Goal: Transaction & Acquisition: Purchase product/service

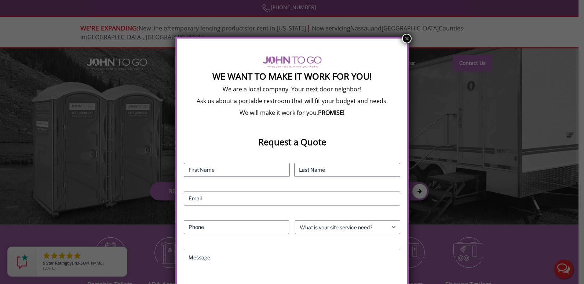
click at [406, 42] on button "×" at bounding box center [407, 39] width 10 height 10
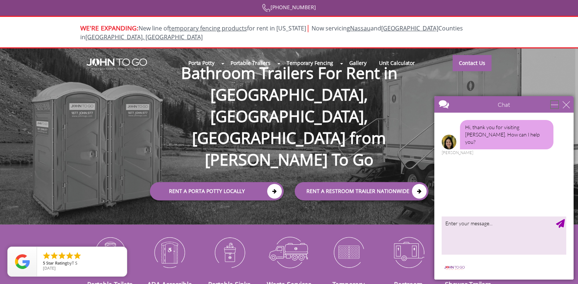
click at [558, 102] on div "minimize" at bounding box center [554, 104] width 7 height 7
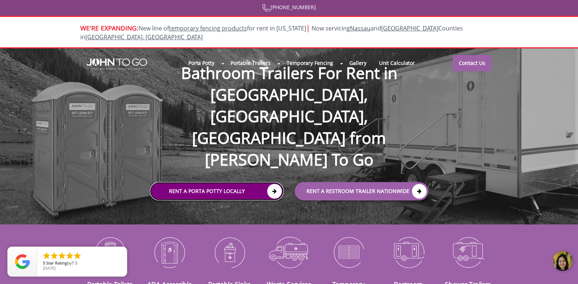
click at [236, 182] on link "Rent a Porta Potty Locally" at bounding box center [217, 191] width 134 height 18
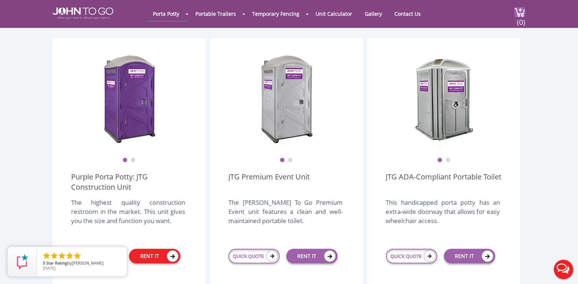
scroll to position [183, 0]
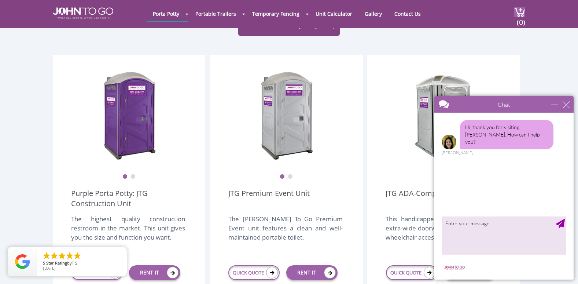
click at [165, 265] on div "RENT IT" at bounding box center [154, 272] width 65 height 28
click at [157, 265] on link "RENT IT" at bounding box center [154, 272] width 51 height 15
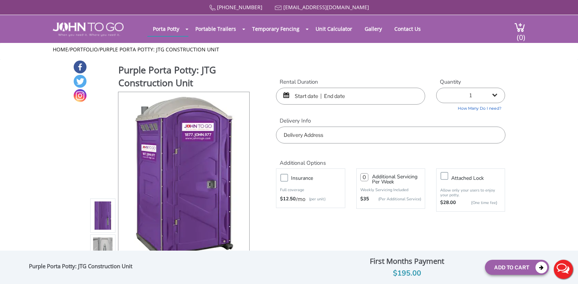
click at [319, 100] on input "text" at bounding box center [350, 96] width 149 height 17
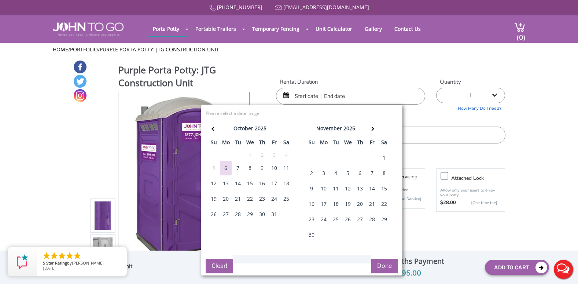
click at [274, 184] on div "17" at bounding box center [274, 183] width 12 height 15
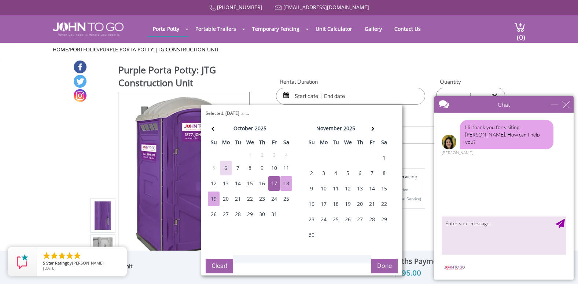
click at [218, 197] on div "19" at bounding box center [214, 198] width 12 height 15
type input "10/17/2025 to 10/19/2025"
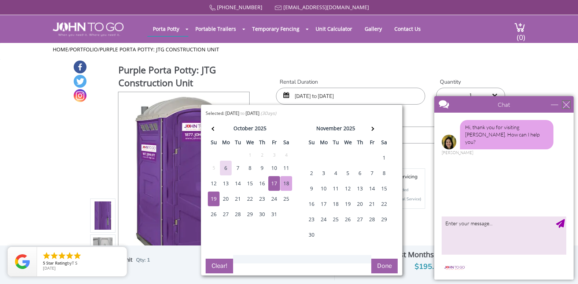
click at [566, 103] on div "close" at bounding box center [566, 104] width 7 height 7
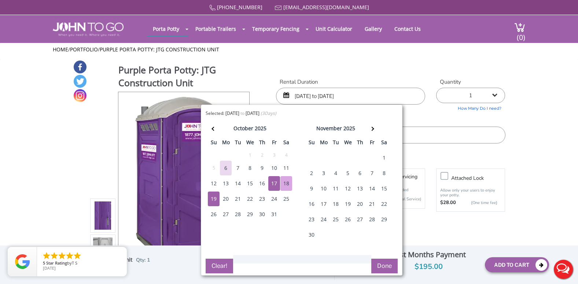
click at [380, 264] on button "Done" at bounding box center [384, 265] width 26 height 15
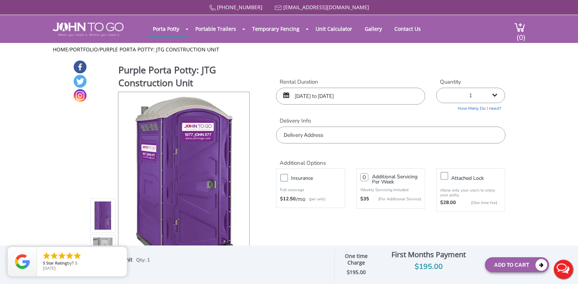
click at [476, 95] on select "1 2 (5% discount) 3 (8% discount) 4 (10% discount) 5 (12% discount) 6 (12% disc…" at bounding box center [470, 95] width 69 height 15
select select "2"
click at [436, 88] on select "1 2 (5% discount) 3 (8% discount) 4 (10% discount) 5 (12% discount) 6 (12% disc…" at bounding box center [470, 95] width 69 height 15
click at [305, 134] on input "text" at bounding box center [390, 134] width 229 height 17
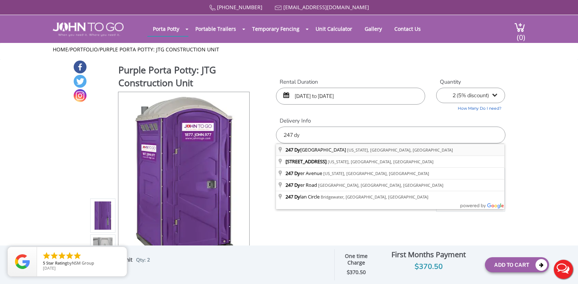
type input "[STREET_ADDRESS][PERSON_NAME][US_STATE]"
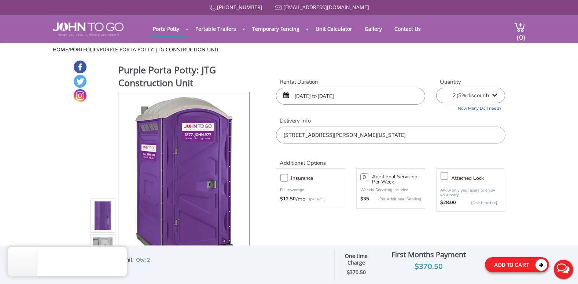
click at [520, 267] on button "Add To Cart" at bounding box center [517, 264] width 64 height 15
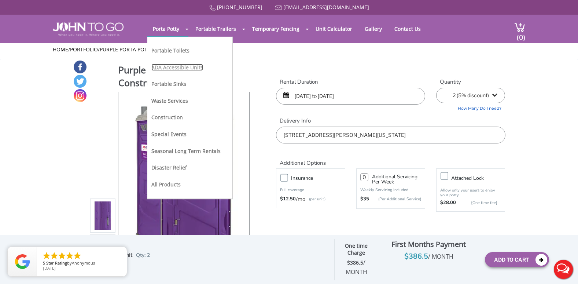
click at [166, 66] on link "ADA Accessible Units" at bounding box center [177, 67] width 52 height 7
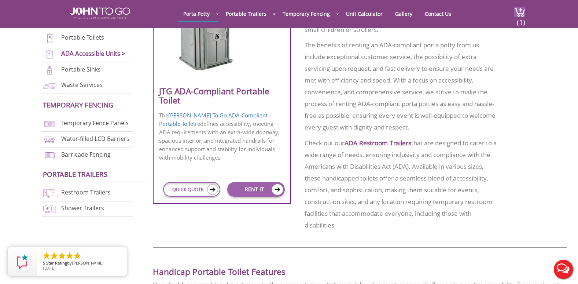
scroll to position [367, 0]
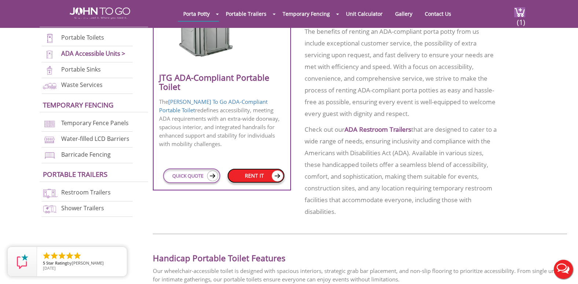
click at [250, 176] on link "RENT IT" at bounding box center [255, 175] width 57 height 15
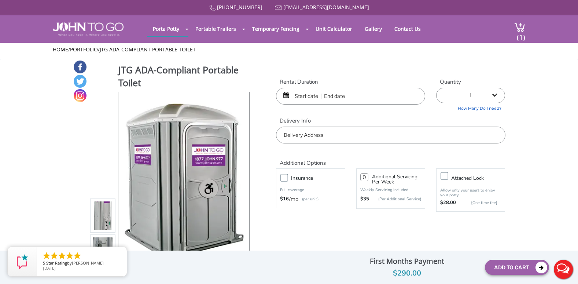
click at [332, 96] on input "text" at bounding box center [350, 96] width 149 height 17
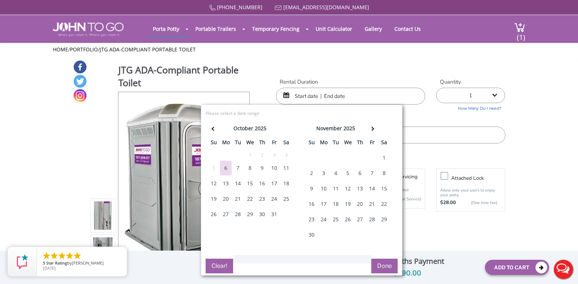
click at [275, 184] on div "17" at bounding box center [274, 183] width 12 height 15
click at [216, 202] on div "19" at bounding box center [214, 198] width 12 height 15
type input "[DATE] to [DATE]"
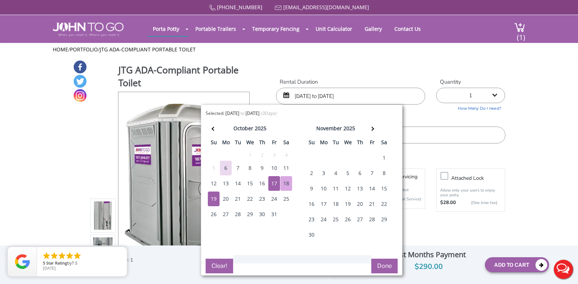
click at [384, 264] on button "Done" at bounding box center [384, 265] width 26 height 15
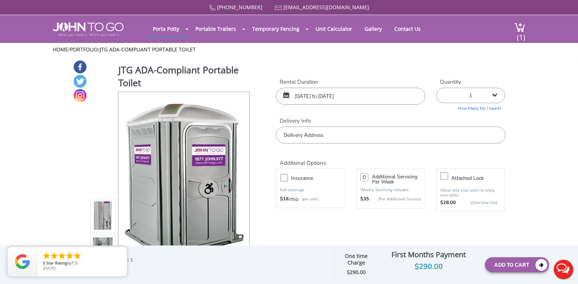
click at [328, 133] on input "text" at bounding box center [390, 134] width 229 height 17
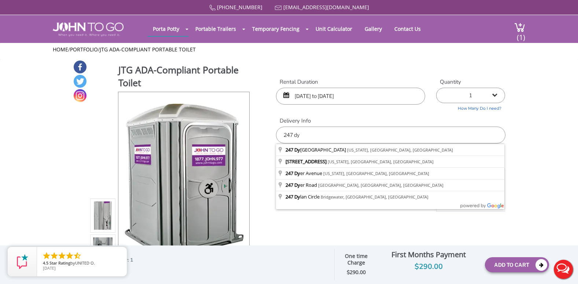
type input "[STREET_ADDRESS][PERSON_NAME][US_STATE]"
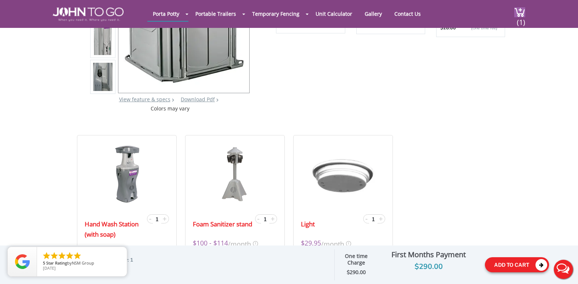
click at [511, 261] on button "Add To Cart" at bounding box center [517, 264] width 64 height 15
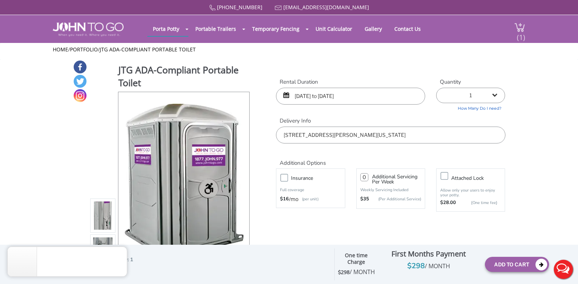
click at [521, 32] on span "(1)" at bounding box center [521, 34] width 9 height 16
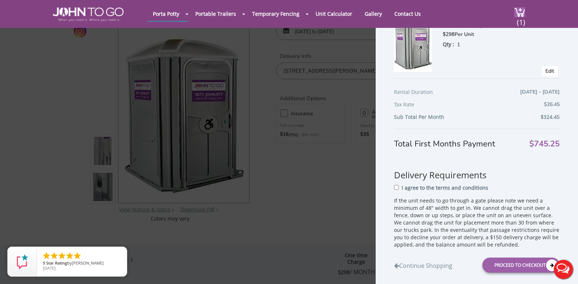
scroll to position [165, 0]
click at [397, 187] on input "I agree to the terms and conditions" at bounding box center [396, 186] width 5 height 5
checkbox input "true"
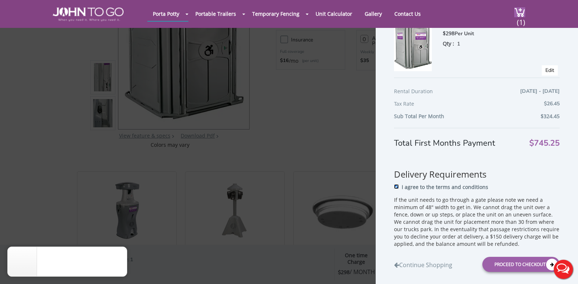
scroll to position [183, 0]
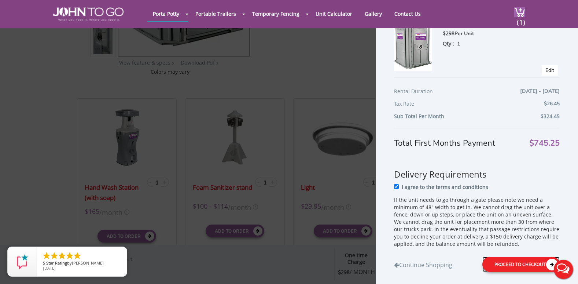
click at [505, 263] on div "Proceed to Checkout" at bounding box center [521, 264] width 77 height 15
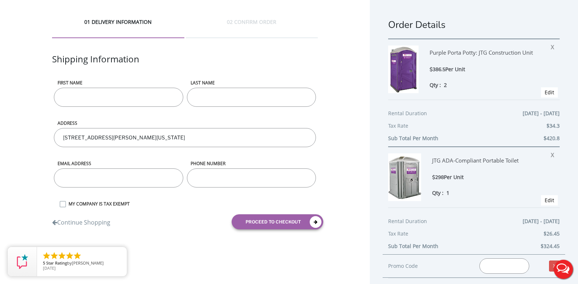
click at [127, 102] on input "First name" at bounding box center [118, 97] width 129 height 19
type input "[PERSON_NAME]"
type input "mrelvinadames@yahoo.com"
type input "6463058097"
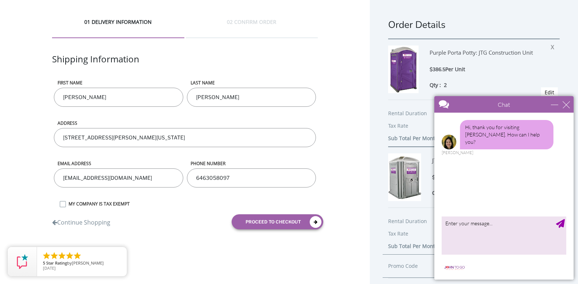
drag, startPoint x: 143, startPoint y: 174, endPoint x: 44, endPoint y: 173, distance: 99.4
click at [44, 173] on div "01 DELIVERY INFORMATION 02 CONFIRM ORDER Shipping Information First name Elvin …" at bounding box center [185, 126] width 370 height 253
type input "[EMAIL_ADDRESS][DOMAIN_NAME]"
click at [566, 105] on div "close" at bounding box center [566, 104] width 7 height 7
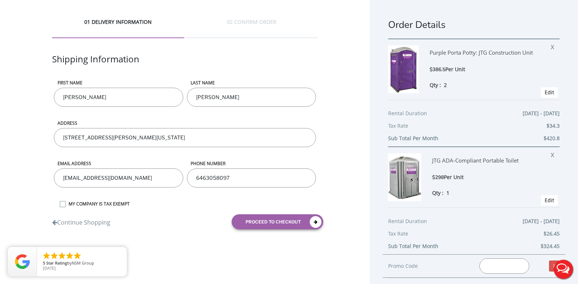
click at [188, 132] on input "[STREET_ADDRESS][PERSON_NAME][US_STATE]" at bounding box center [185, 137] width 262 height 19
click at [272, 223] on button "proceed to checkout" at bounding box center [278, 221] width 92 height 15
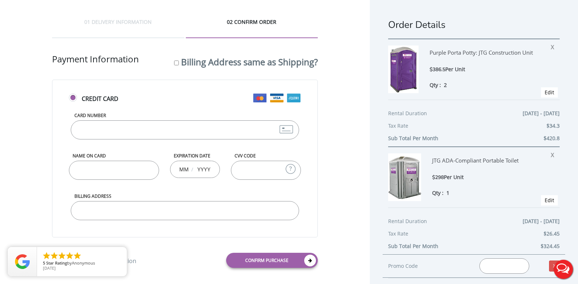
click at [107, 128] on input "Card Number" at bounding box center [185, 129] width 228 height 19
type input "[STREET_ADDRESS]"
type input "[CREDIT_CARD_NUMBER]"
type input "[PERSON_NAME]"
type input "05"
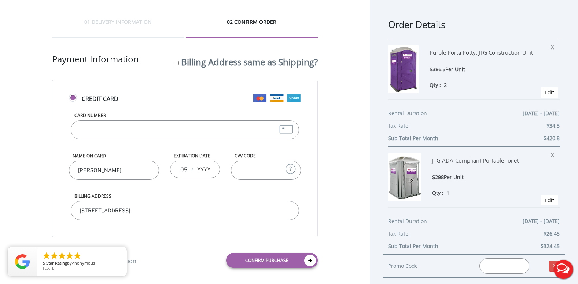
type input "2030"
type input "887"
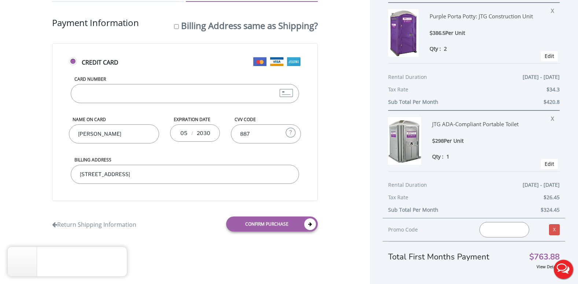
scroll to position [37, 0]
click at [516, 230] on input "text" at bounding box center [505, 228] width 50 height 15
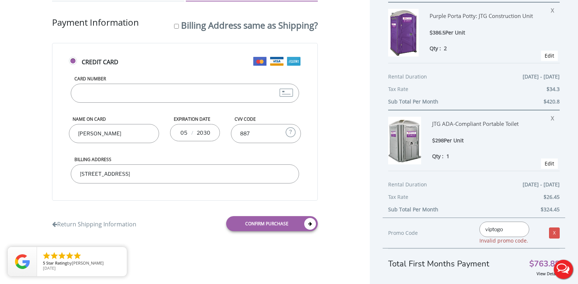
type input "viptogo5"
drag, startPoint x: 515, startPoint y: 229, endPoint x: 450, endPoint y: 228, distance: 65.3
click at [450, 228] on div "Promo Code viptogo5 Invalid promo code. X" at bounding box center [474, 232] width 183 height 31
type input "v"
type input "1"
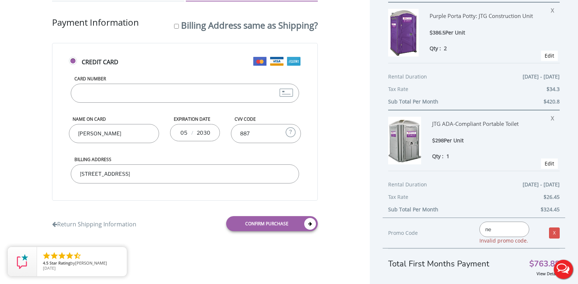
type input "n"
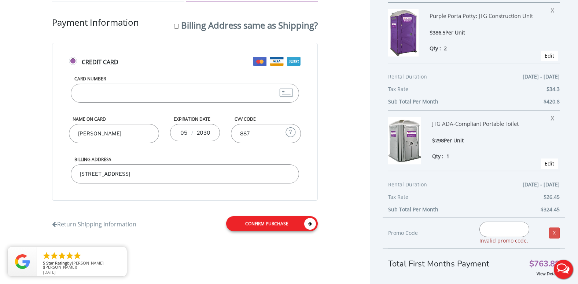
click at [302, 223] on link "Confirm purchase" at bounding box center [272, 223] width 92 height 15
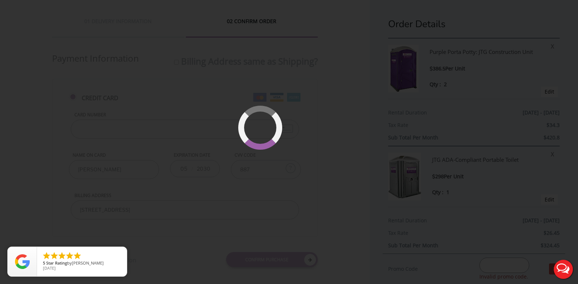
scroll to position [0, 0]
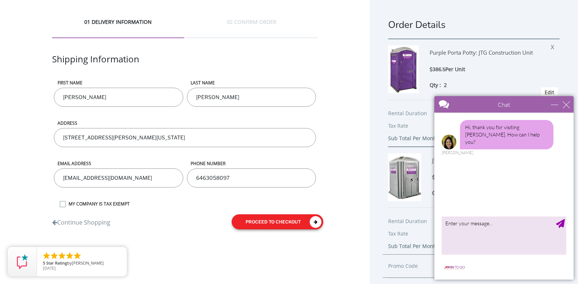
click at [277, 221] on button "proceed to checkout" at bounding box center [278, 221] width 92 height 15
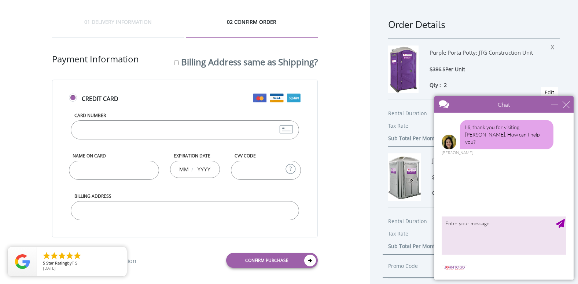
click at [165, 124] on input "Card Number" at bounding box center [185, 129] width 228 height 19
type input "[STREET_ADDRESS]"
type input "[CREDIT_CARD_NUMBER]"
type input "[PERSON_NAME]"
type input "05"
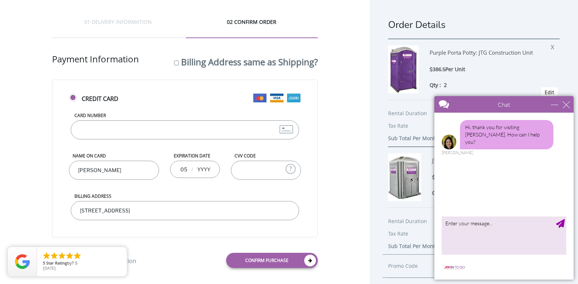
type input "2030"
type input "887"
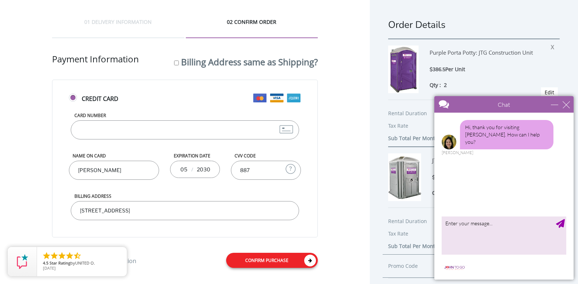
click at [269, 261] on link "Confirm purchase" at bounding box center [272, 260] width 92 height 15
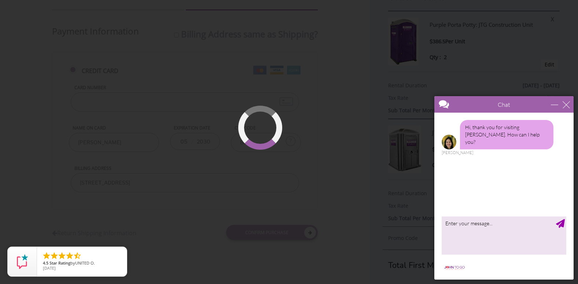
scroll to position [41, 0]
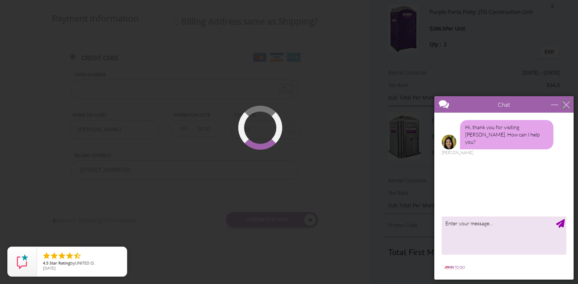
click at [566, 101] on div "close" at bounding box center [566, 104] width 7 height 7
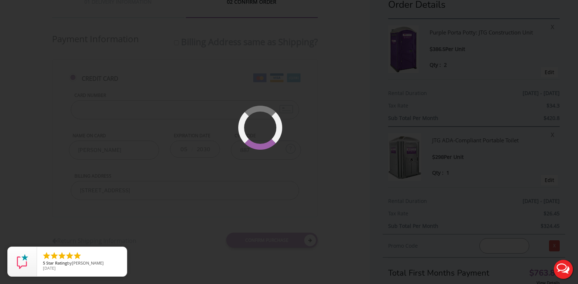
scroll to position [0, 0]
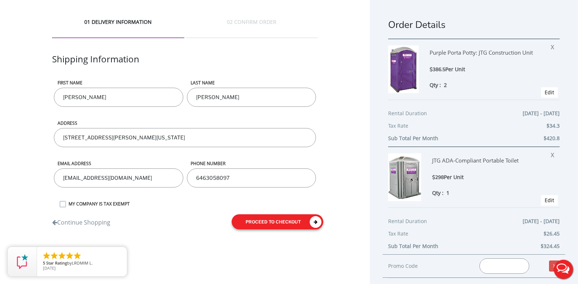
click at [296, 224] on button "proceed to checkout" at bounding box center [278, 221] width 92 height 15
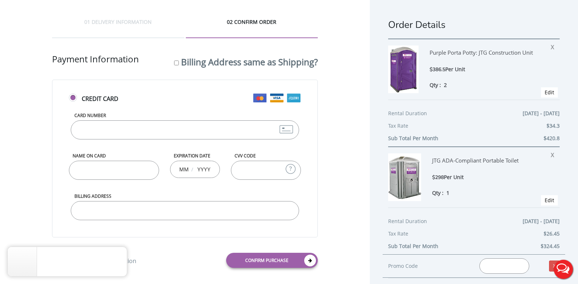
click at [142, 131] on input "Card Number" at bounding box center [185, 129] width 228 height 19
type input "[STREET_ADDRESS]"
type input "[CREDIT_CARD_NUMBER]"
type input "[PERSON_NAME]"
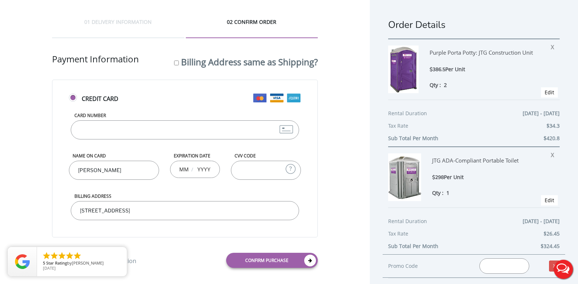
type input "05"
type input "2030"
type input "887"
